Goal: Navigation & Orientation: Find specific page/section

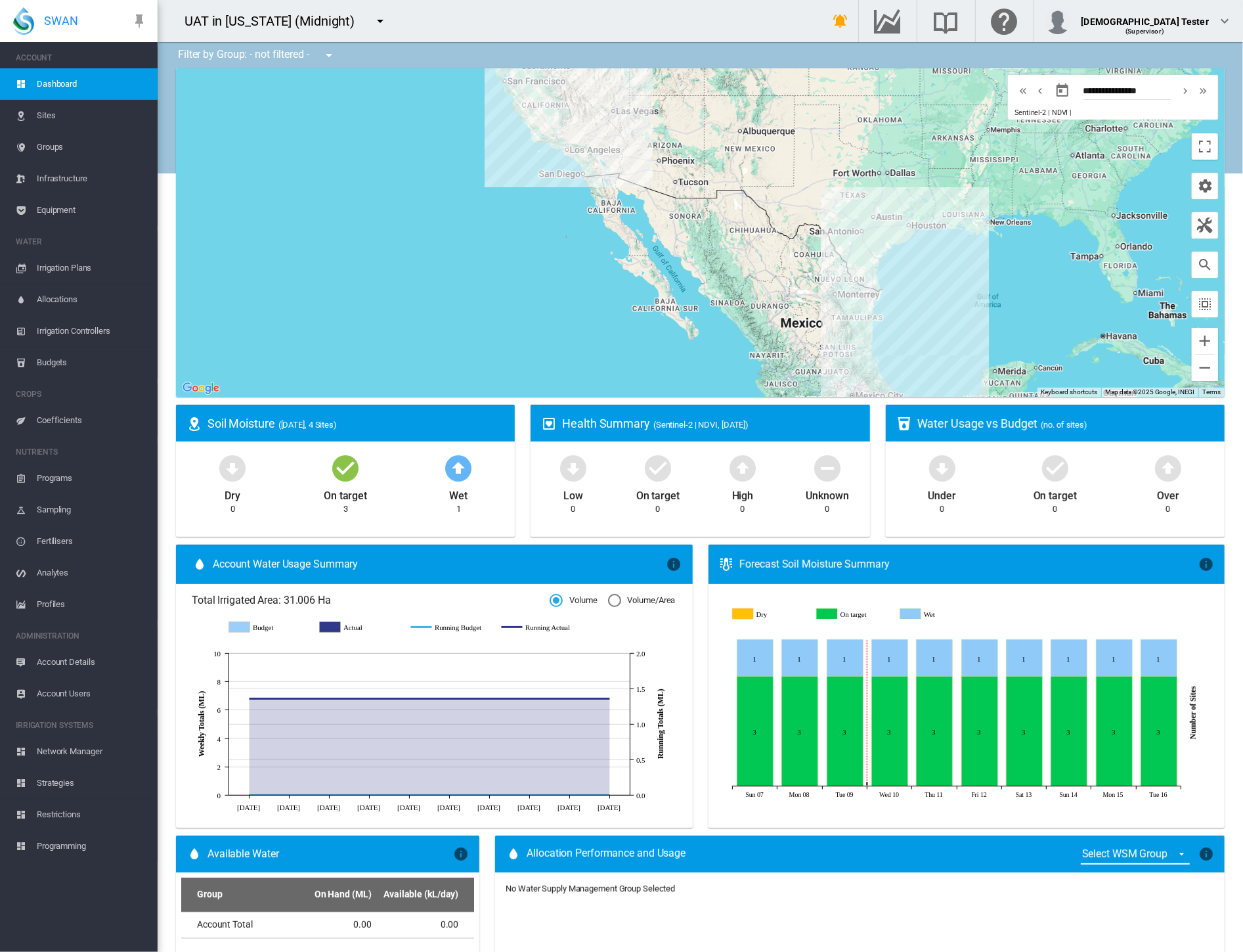
click at [78, 692] on span "Account Users" at bounding box center [92, 693] width 110 height 31
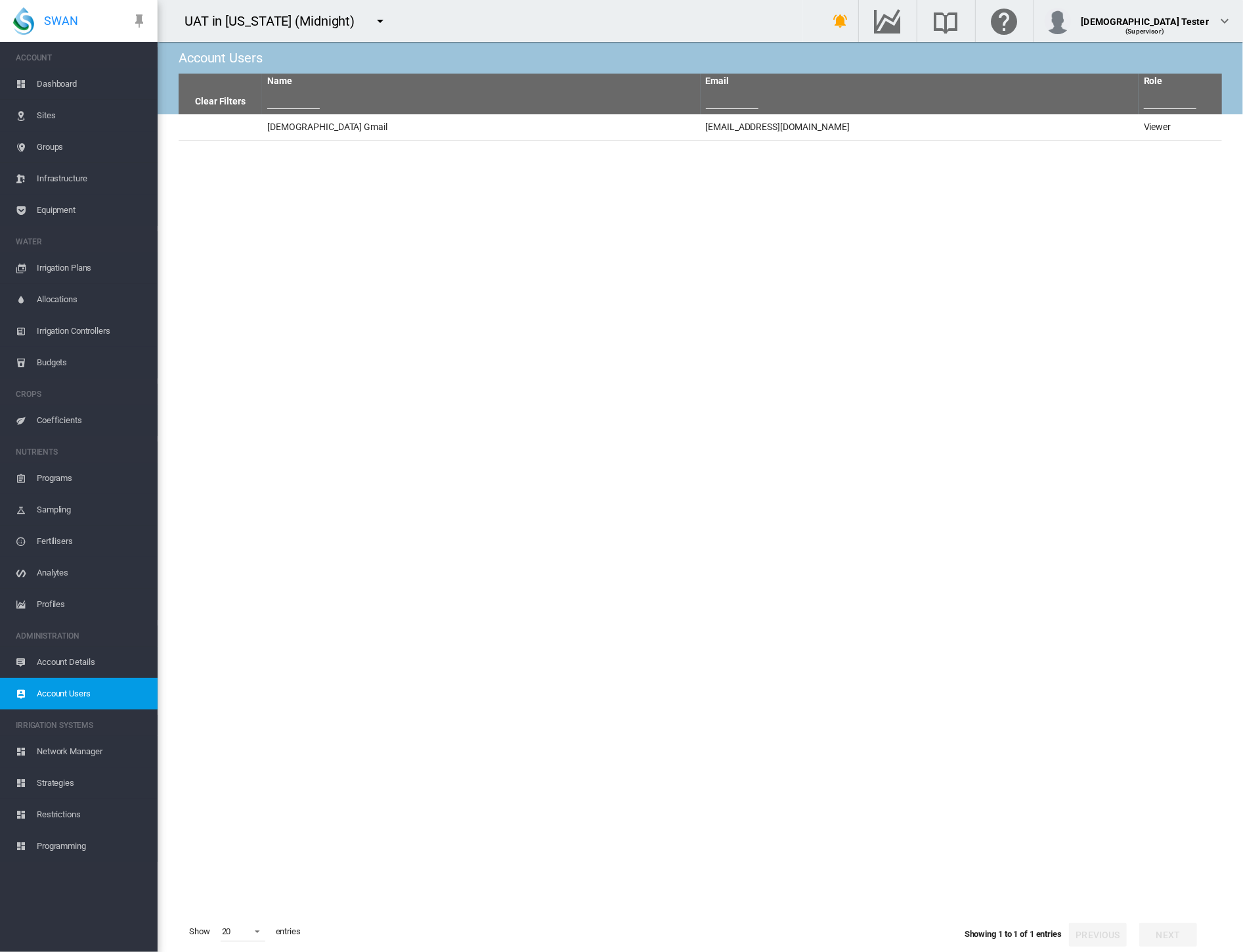
click at [69, 751] on span "Network Manager" at bounding box center [92, 751] width 110 height 31
